Goal: Transaction & Acquisition: Purchase product/service

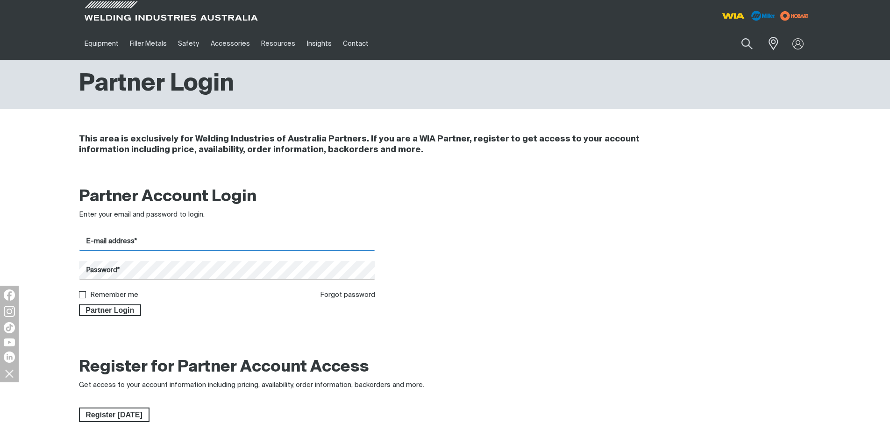
click at [226, 4] on input "E-mail address*" at bounding box center [227, 242] width 297 height 18
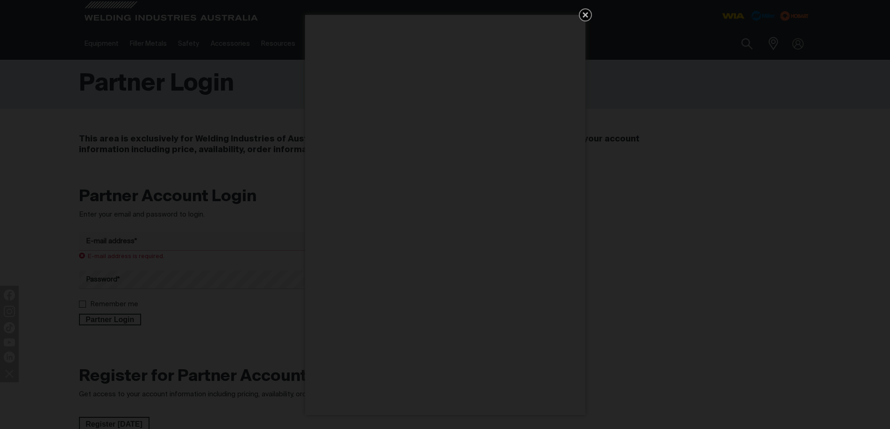
click at [226, 4] on icon "Get 5 WIA Welding Guides Free!" at bounding box center [585, 14] width 11 height 11
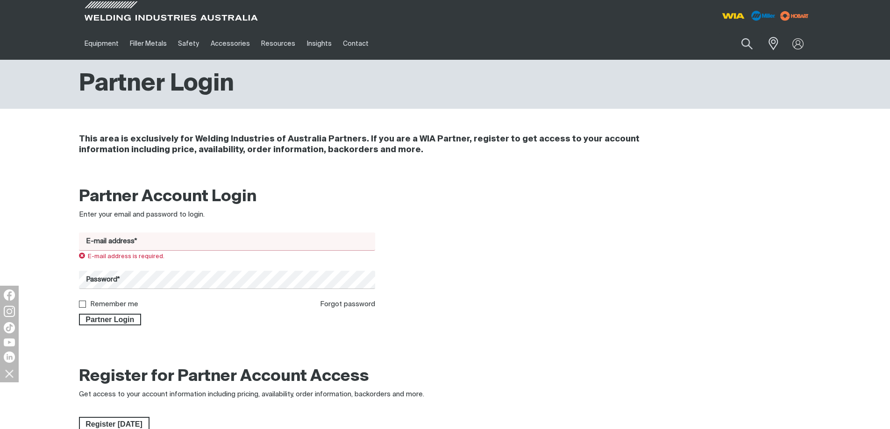
click at [196, 4] on input "E-mail address*" at bounding box center [227, 242] width 297 height 18
type input "[EMAIL_ADDRESS][DOMAIN_NAME]"
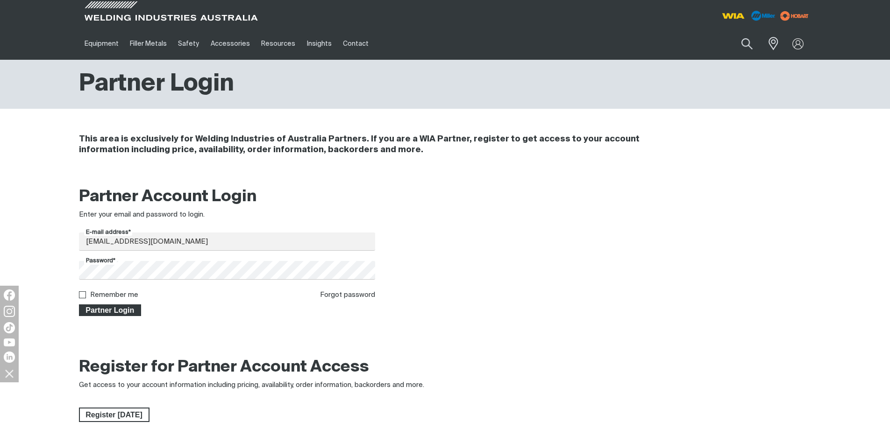
click at [128, 4] on span "Partner Login" at bounding box center [110, 311] width 61 height 12
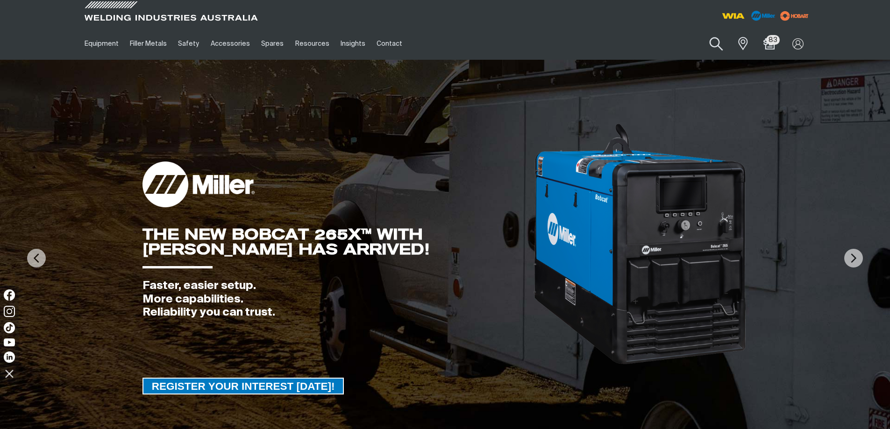
click at [226, 4] on button "Search products" at bounding box center [716, 44] width 38 height 27
click at [226, 4] on input "Search" at bounding box center [660, 43] width 144 height 21
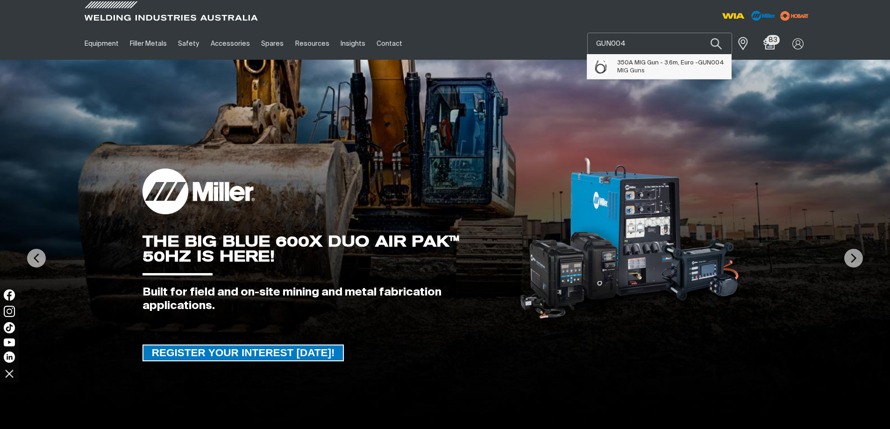
type input "GUN004"
click at [226, 4] on span "GUN004" at bounding box center [711, 63] width 26 height 6
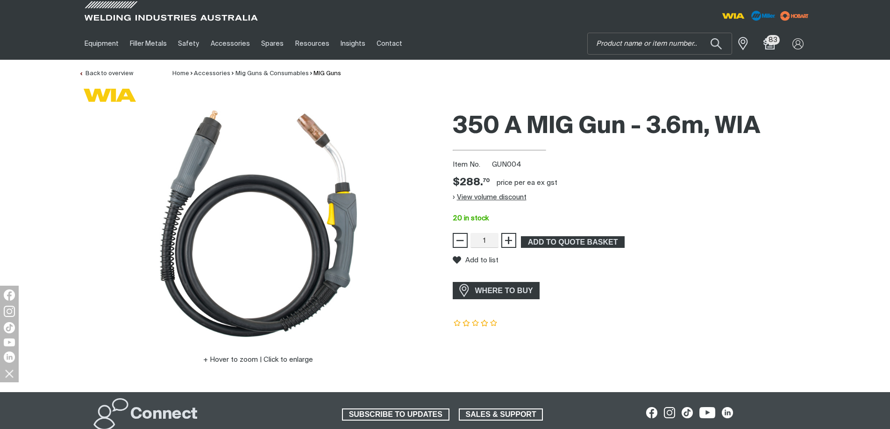
click at [226, 4] on button "View volume discount" at bounding box center [490, 197] width 74 height 15
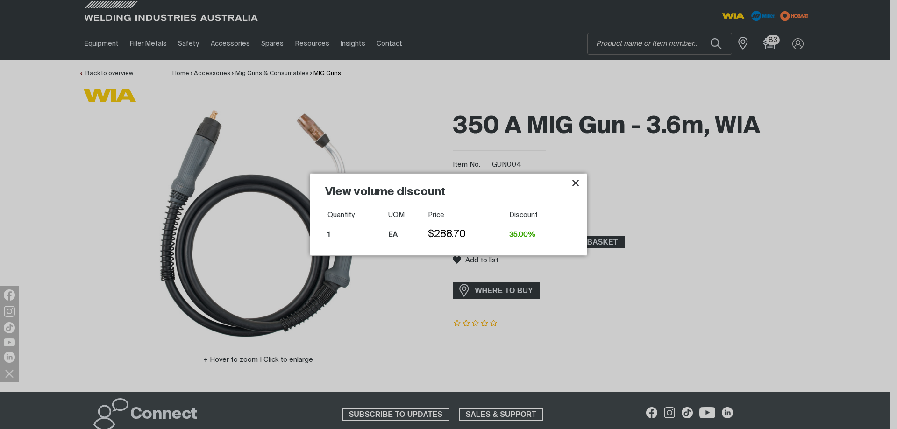
click at [226, 4] on icon "Close pop-up overlay" at bounding box center [575, 183] width 7 height 7
